Goal: Navigation & Orientation: Find specific page/section

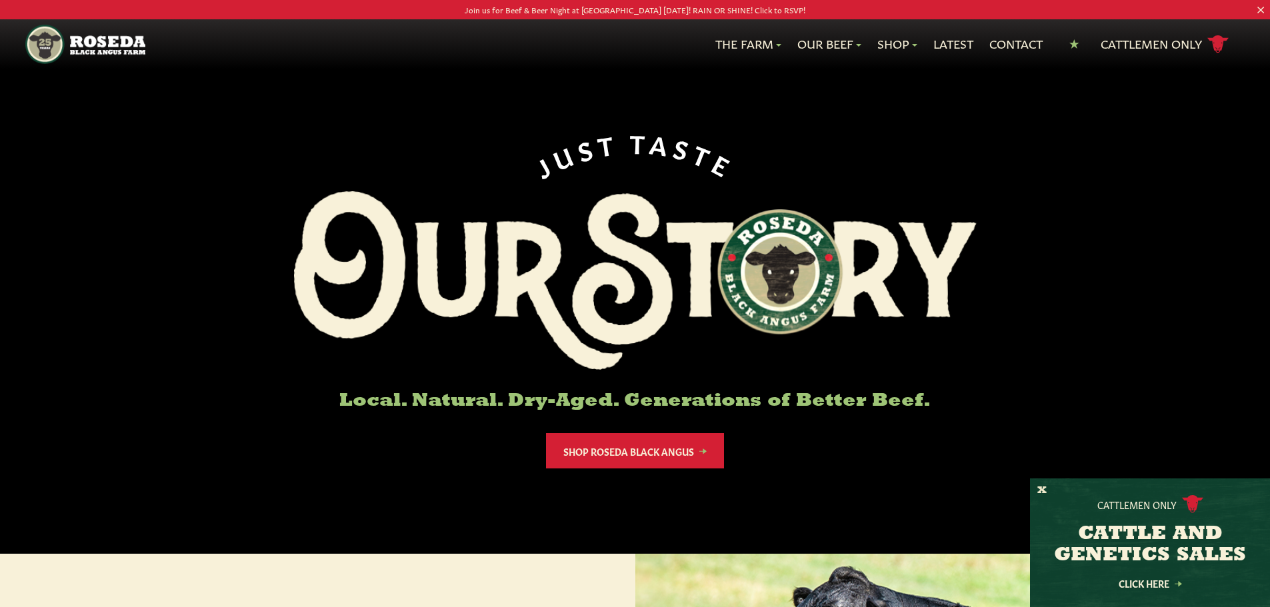
drag, startPoint x: 890, startPoint y: 261, endPoint x: 878, endPoint y: 164, distance: 97.4
click at [652, 7] on p "Join us for Beef & Beer Night at [GEOGRAPHIC_DATA] [DATE]! RAIN OR SHINE! Click…" at bounding box center [635, 10] width 1144 height 14
click at [601, 9] on p "Join us for Beef & Beer Night at [GEOGRAPHIC_DATA] [DATE]! RAIN OR SHINE! Click…" at bounding box center [635, 10] width 1144 height 14
click at [1044, 487] on button "X" at bounding box center [1042, 491] width 9 height 14
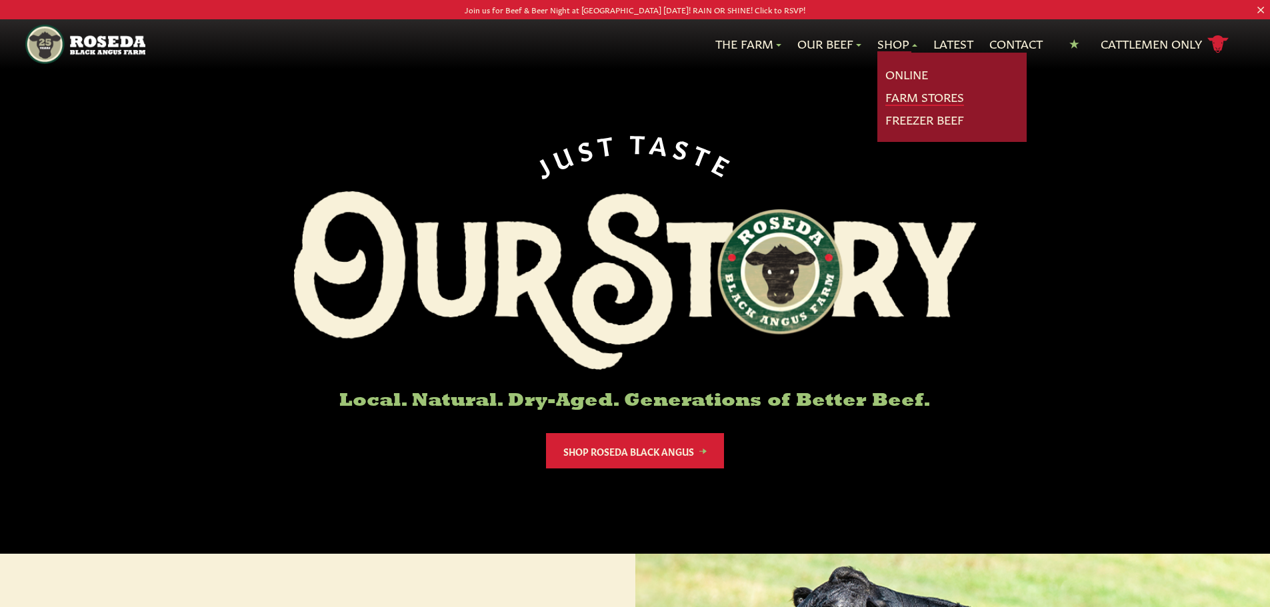
click at [913, 95] on link "Farm Stores" at bounding box center [924, 97] width 79 height 17
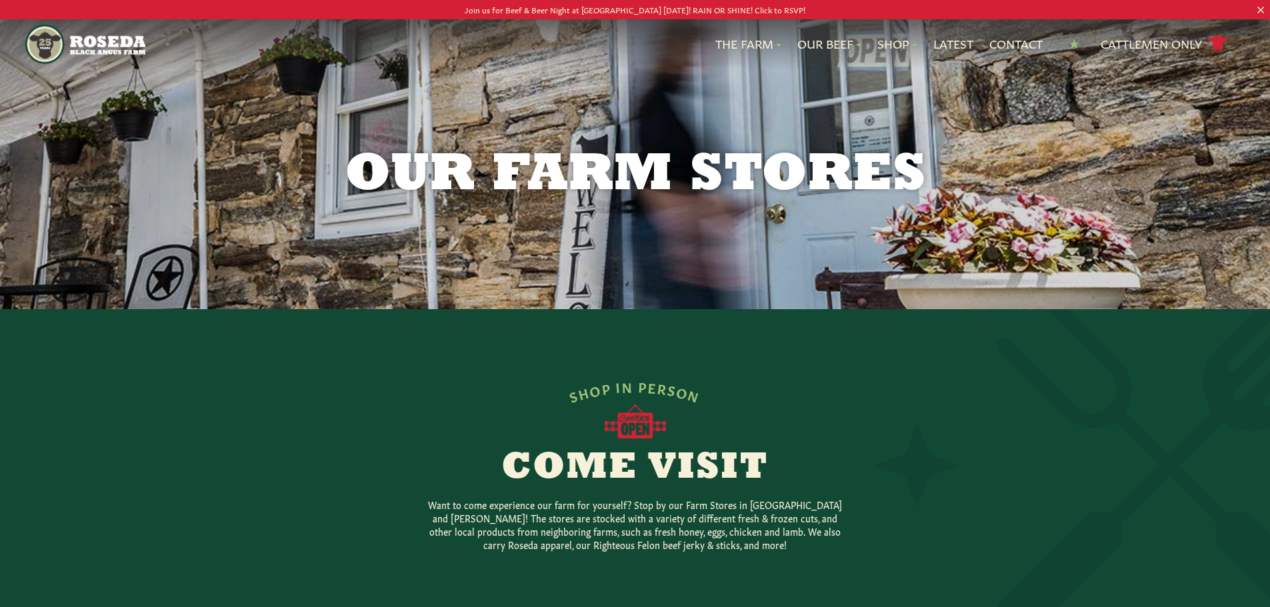
drag, startPoint x: 931, startPoint y: 509, endPoint x: 936, endPoint y: 77, distance: 432.1
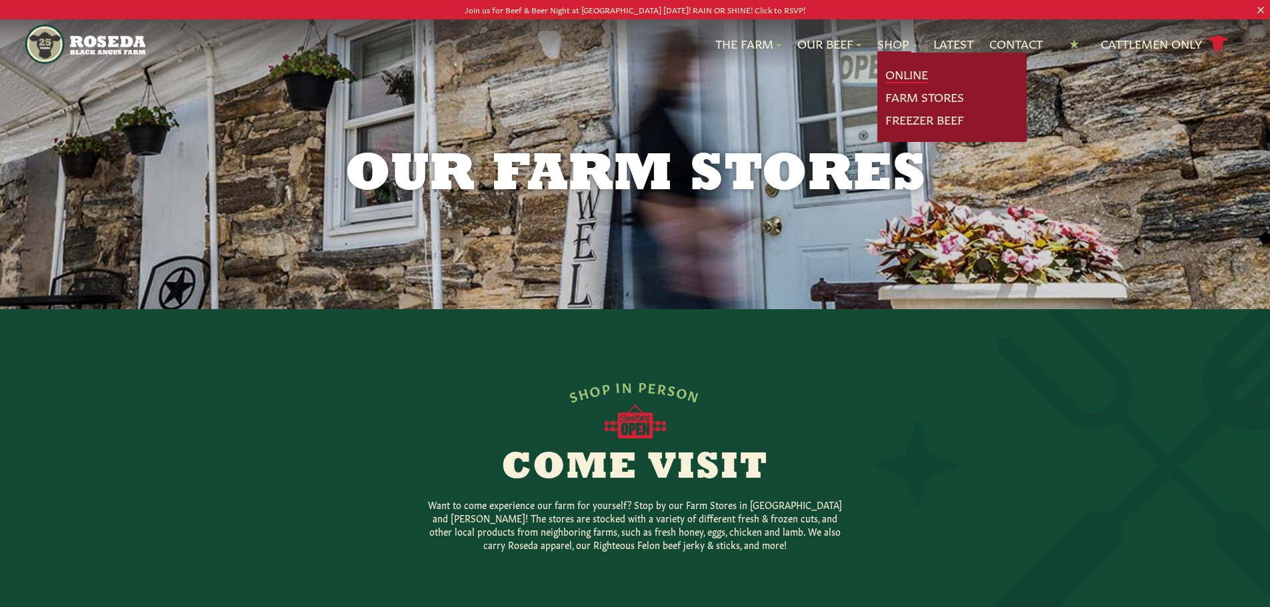
click at [895, 69] on link "Online" at bounding box center [906, 74] width 43 height 17
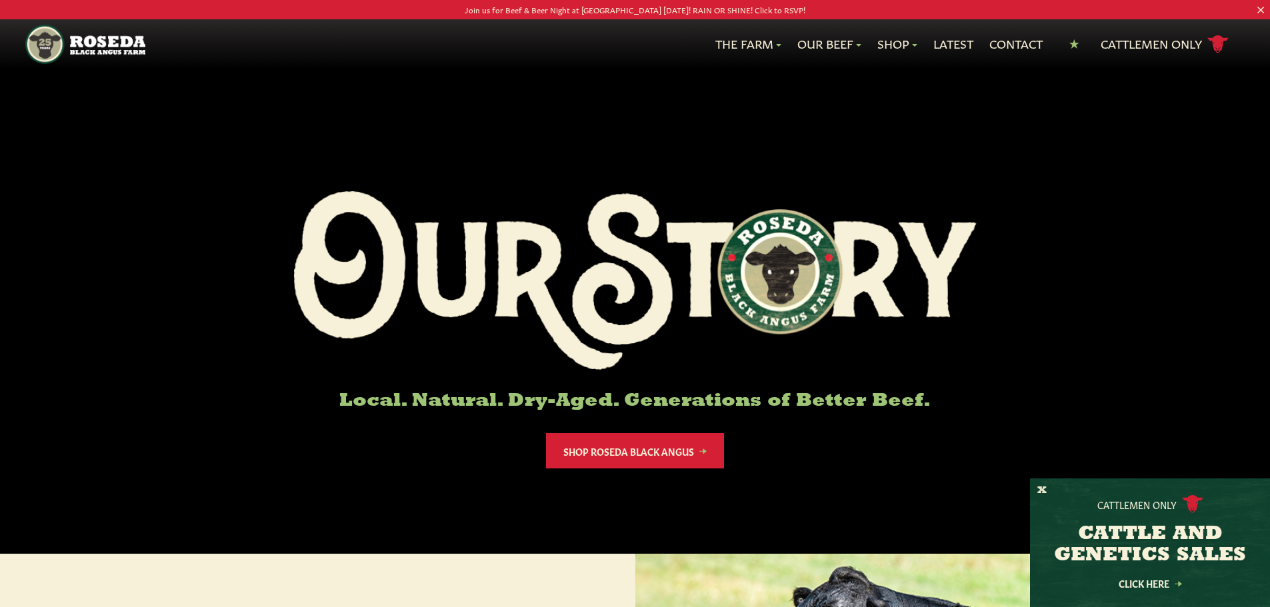
click at [613, 15] on p "Join us for Beef & Beer Night at [GEOGRAPHIC_DATA] [DATE]! RAIN OR SHINE! Click…" at bounding box center [635, 10] width 1144 height 14
